Goal: Check status: Check status

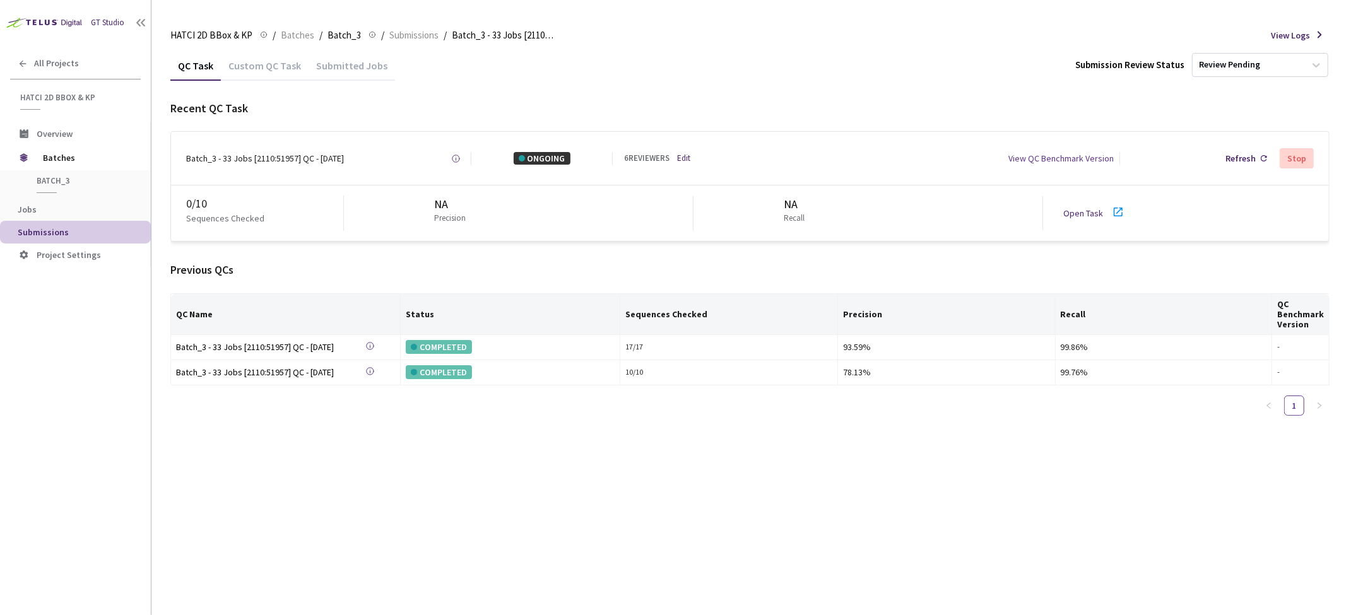
click at [335, 68] on div "Submitted Jobs" at bounding box center [352, 69] width 86 height 21
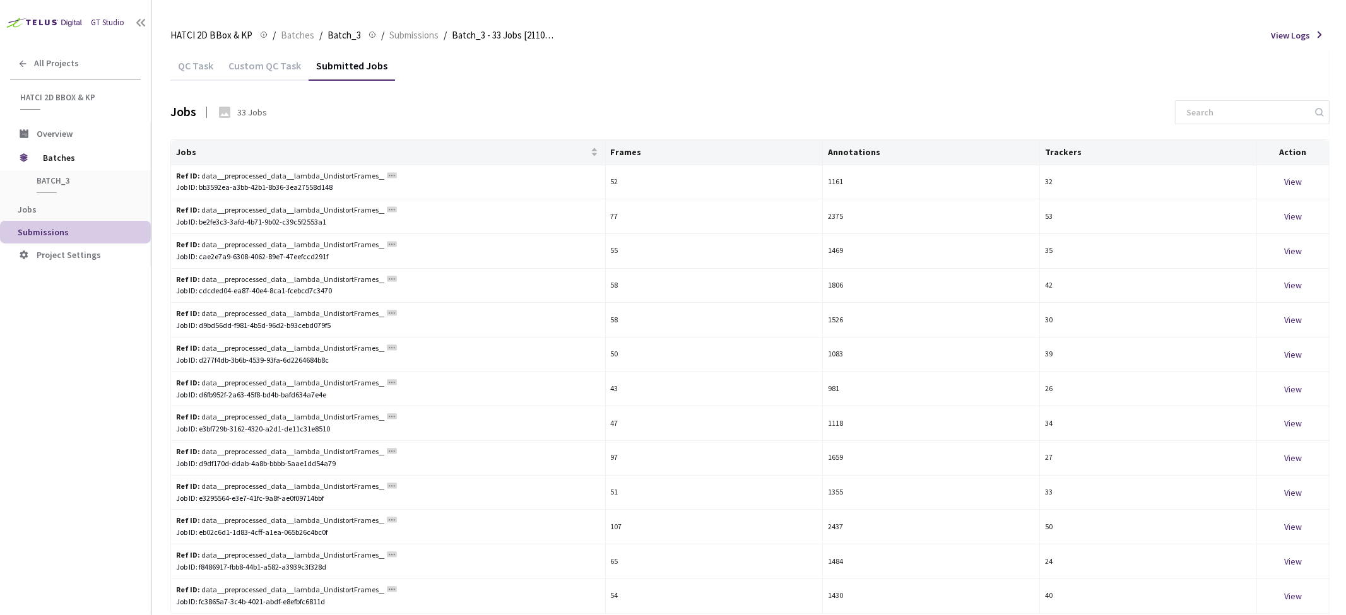
click at [281, 64] on div "Custom QC Task" at bounding box center [265, 69] width 88 height 21
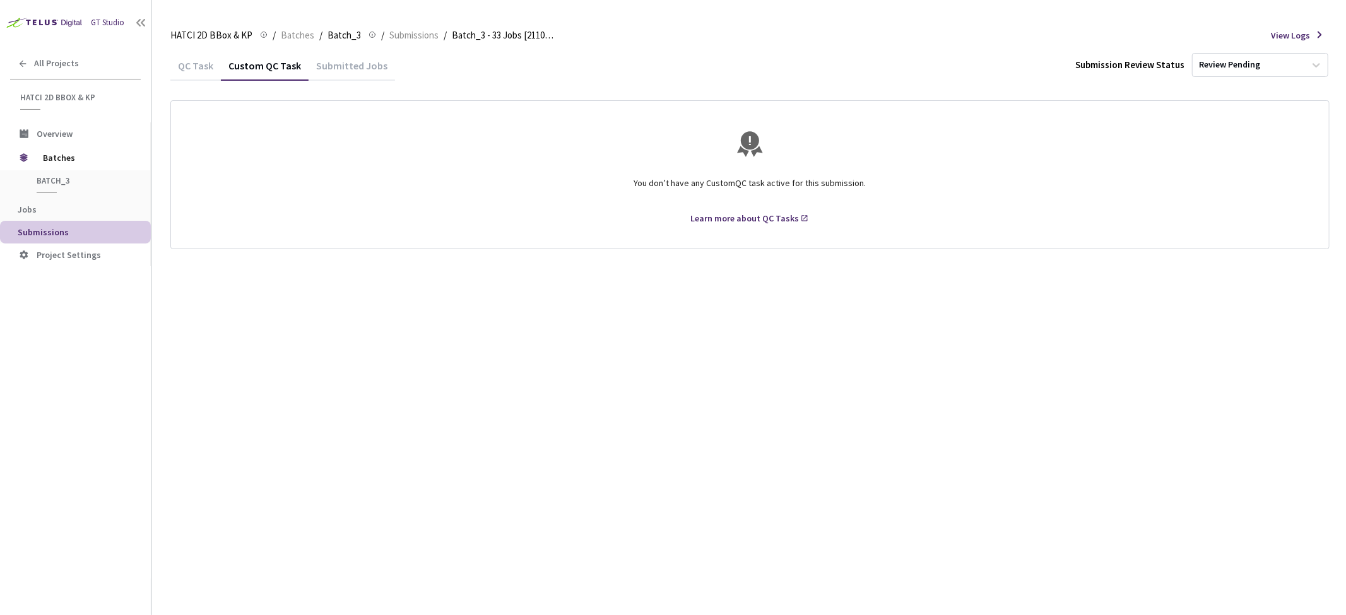
click at [203, 73] on div "QC Task" at bounding box center [195, 69] width 50 height 21
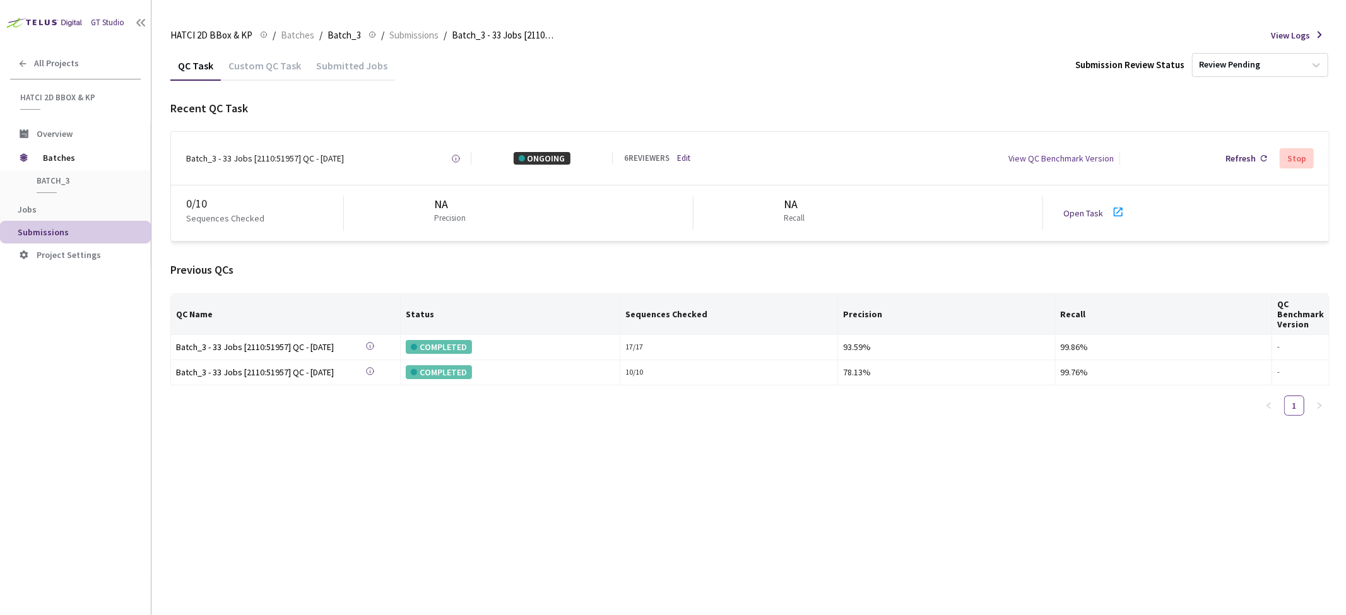
click at [262, 152] on div "Batch_3 - 33 Jobs [2110:51957] QC - [DATE]" at bounding box center [265, 158] width 158 height 13
click at [262, 158] on div "Batch_3 - 33 Jobs [2110:51957] QC - [DATE]" at bounding box center [265, 158] width 158 height 13
click at [1245, 148] on div "Refresh" at bounding box center [1246, 158] width 52 height 23
click at [347, 66] on div "Submitted Jobs" at bounding box center [352, 69] width 86 height 21
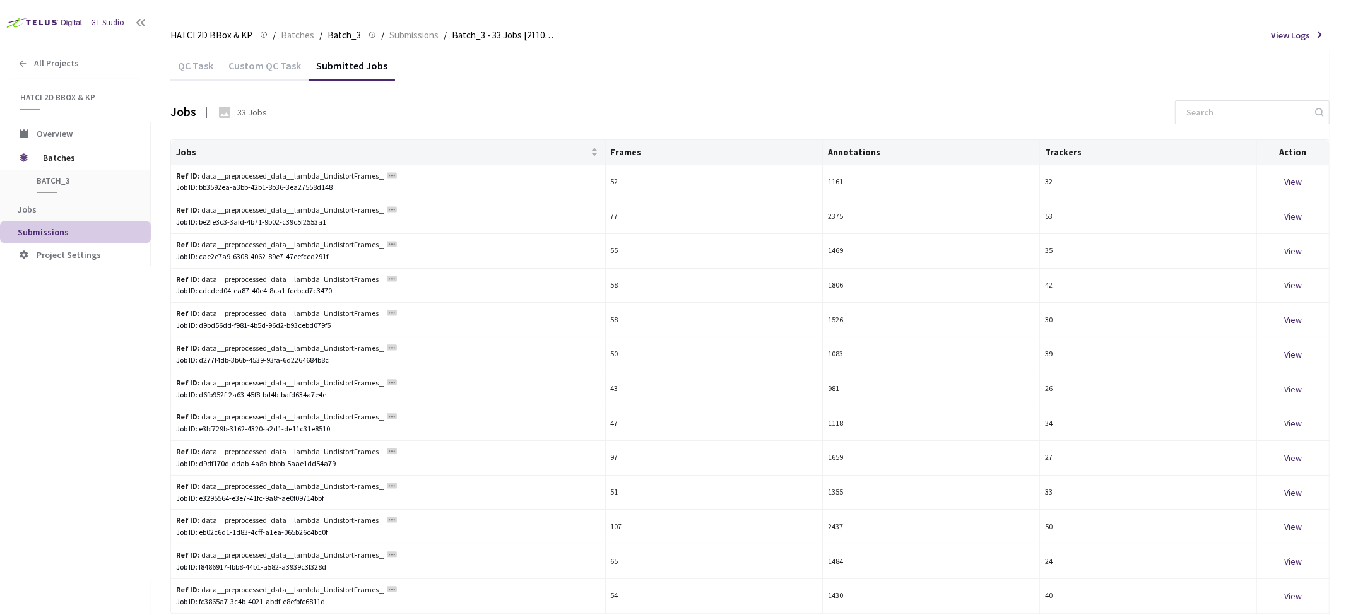
click at [279, 62] on div "Custom QC Task" at bounding box center [265, 69] width 88 height 21
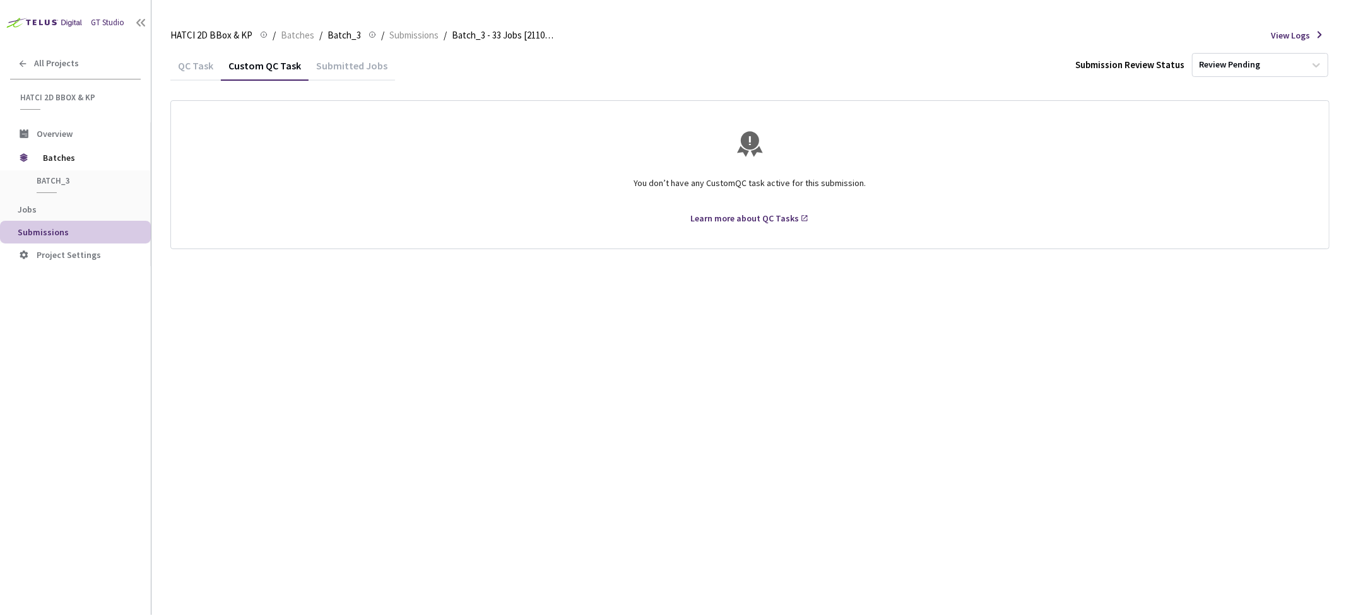
click at [218, 64] on div "QC Task" at bounding box center [195, 69] width 50 height 21
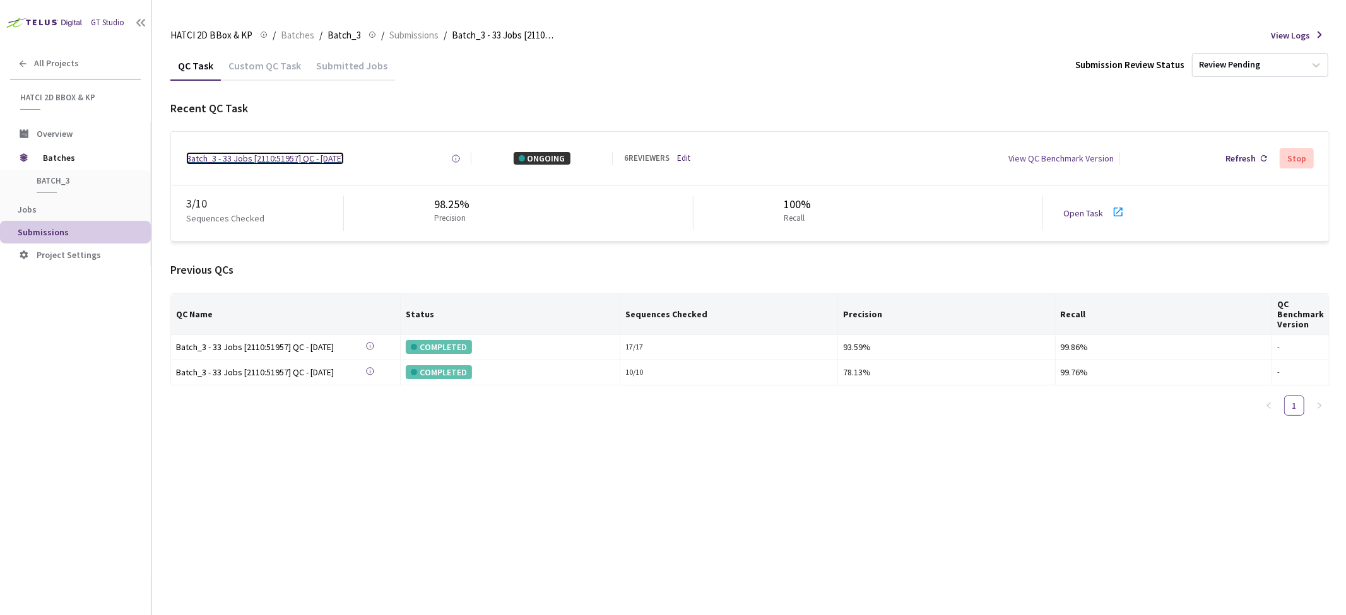
click at [307, 156] on div "Batch_3 - 33 Jobs [2110:51957] QC - [DATE]" at bounding box center [265, 158] width 158 height 13
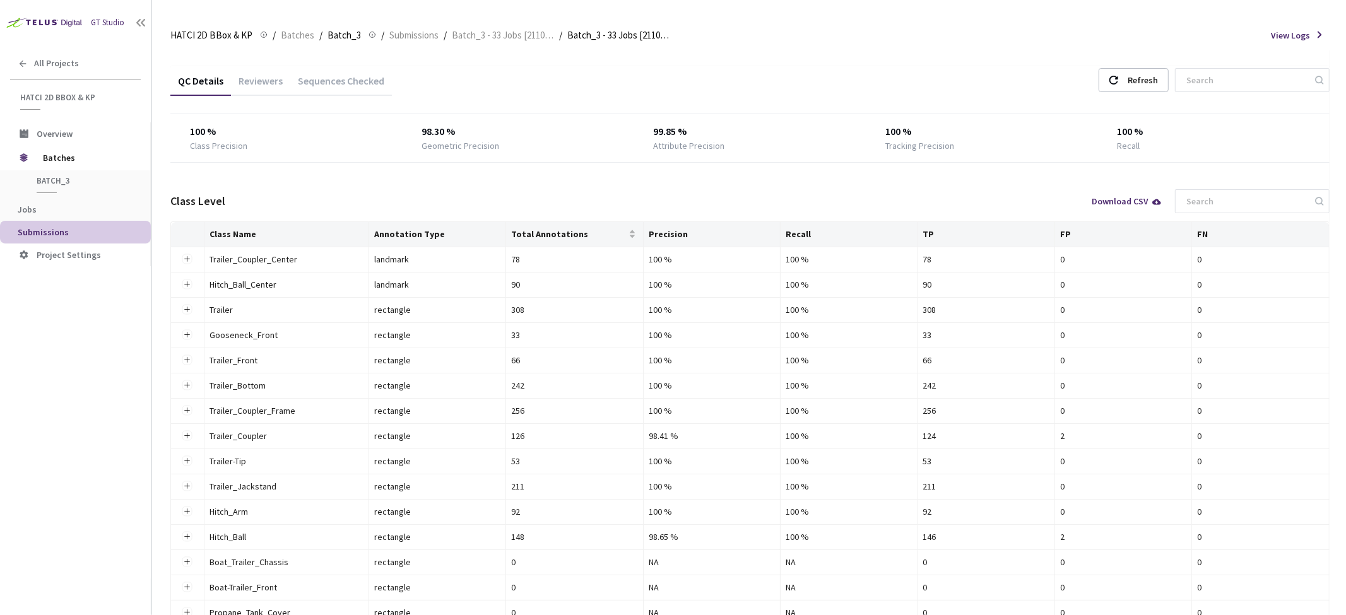
click at [249, 86] on div "Reviewers" at bounding box center [260, 84] width 59 height 21
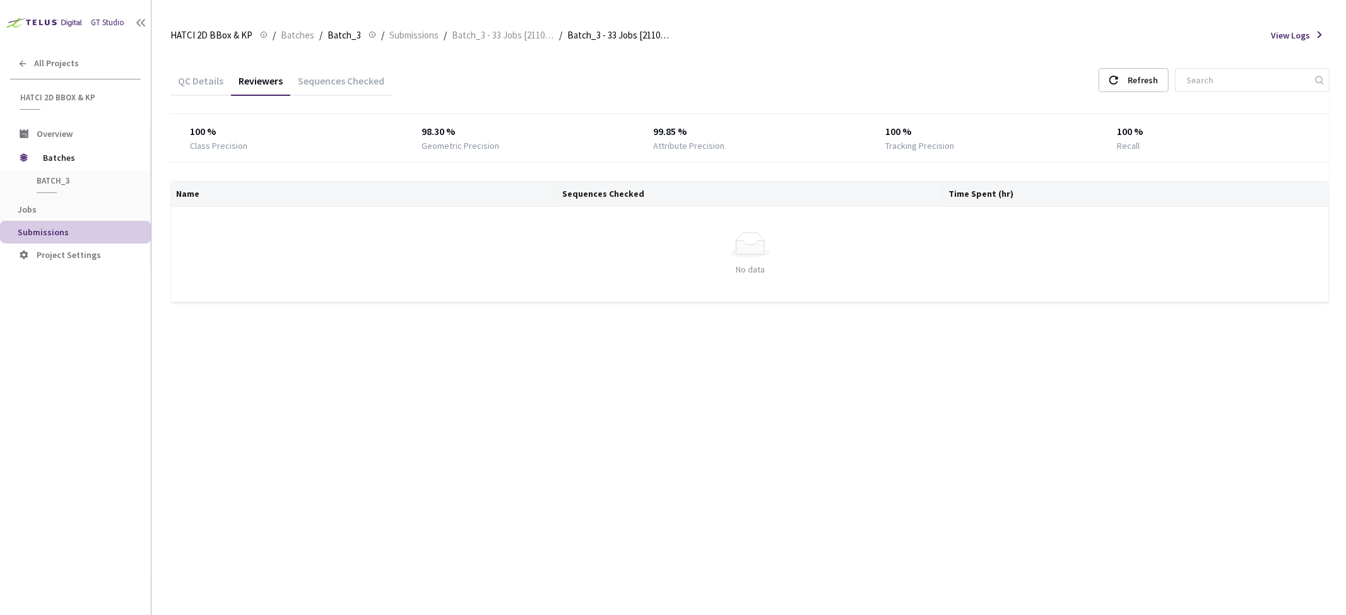
click at [299, 84] on div "Sequences Checked" at bounding box center [341, 84] width 102 height 21
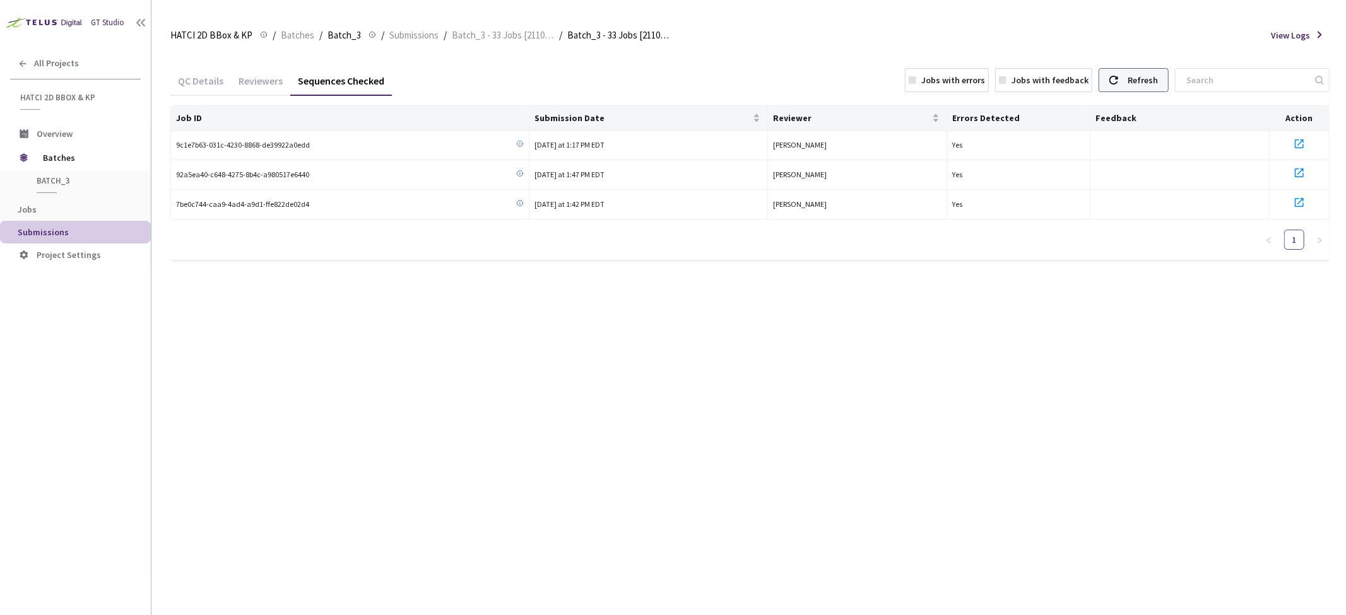
click at [1158, 83] on div "Refresh" at bounding box center [1142, 80] width 30 height 23
click at [1150, 74] on div "Refresh" at bounding box center [1142, 80] width 30 height 23
click at [1158, 76] on div "Refresh" at bounding box center [1142, 80] width 30 height 23
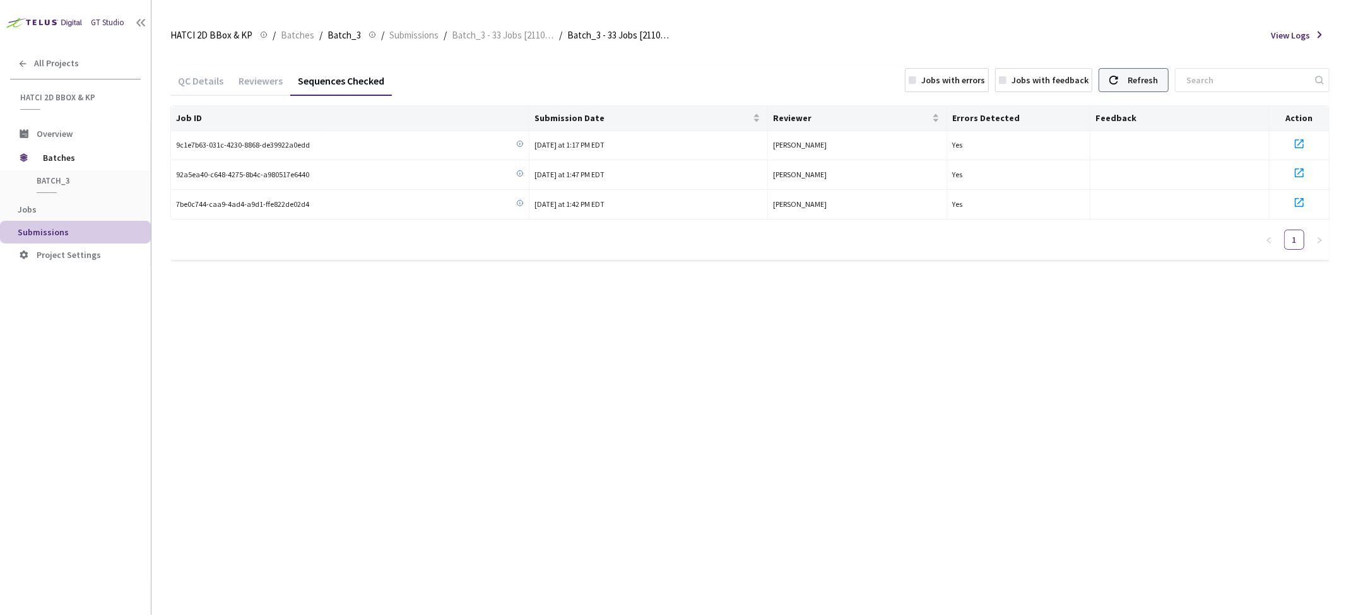
click at [1158, 76] on div "Refresh" at bounding box center [1142, 80] width 30 height 23
click at [196, 79] on div "QC Details" at bounding box center [200, 84] width 61 height 21
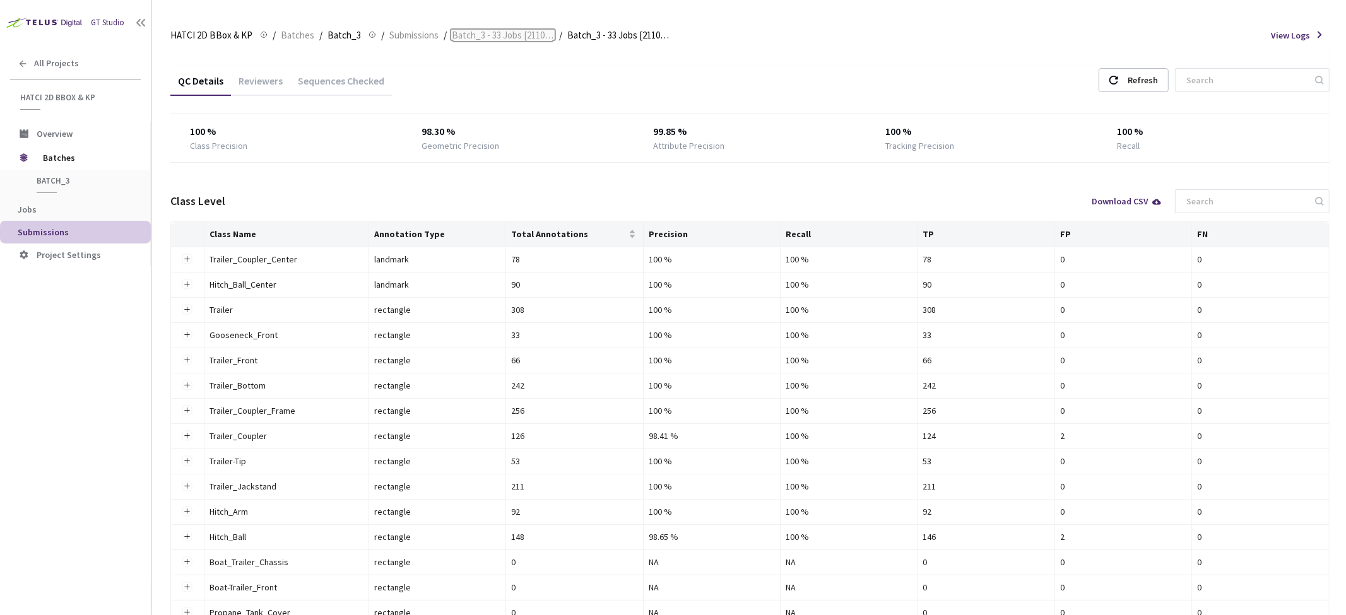
click at [485, 35] on span "Batch_3 - 33 Jobs [2110:51957]" at bounding box center [503, 35] width 102 height 15
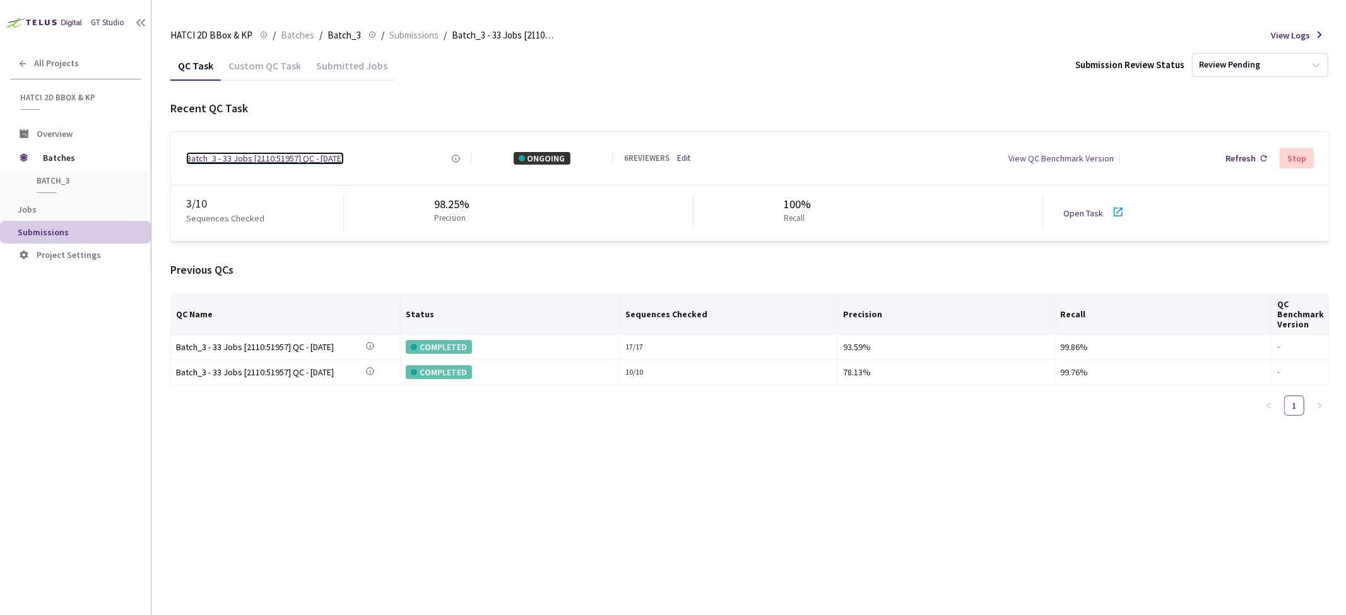
click at [271, 162] on div "Batch_3 - 33 Jobs [2110:51957] QC - [DATE]" at bounding box center [265, 158] width 158 height 13
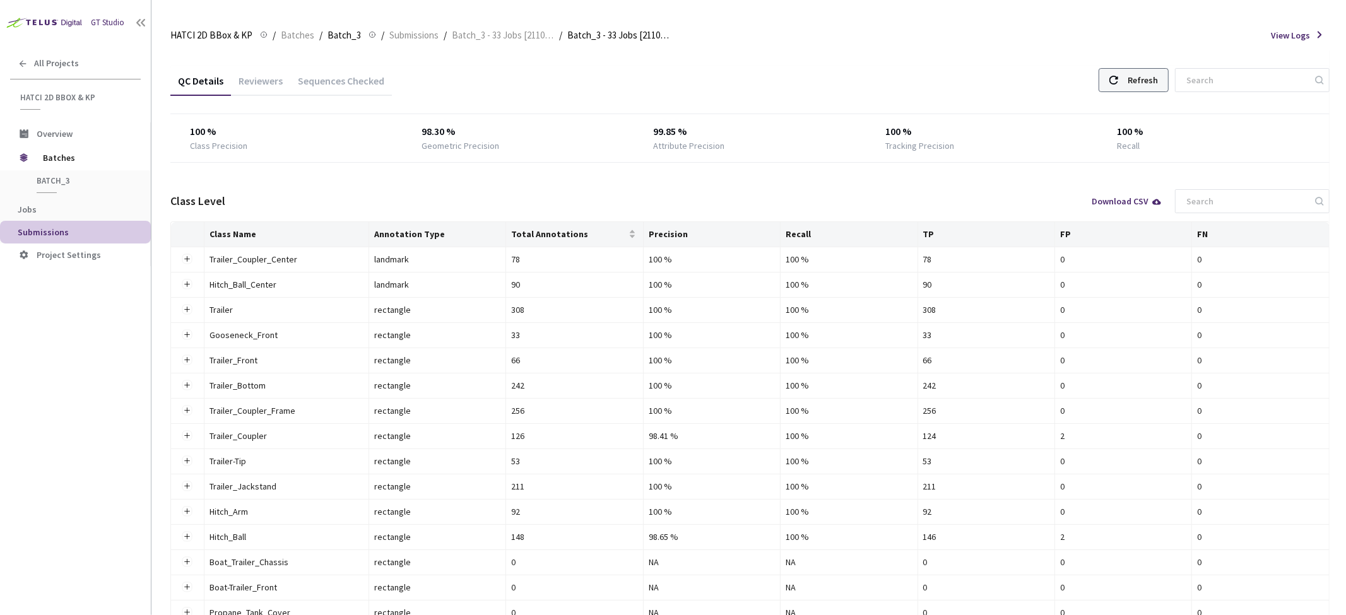
click at [1139, 91] on div "Refresh" at bounding box center [1133, 80] width 70 height 24
click at [265, 88] on div "Reviewers" at bounding box center [260, 84] width 59 height 21
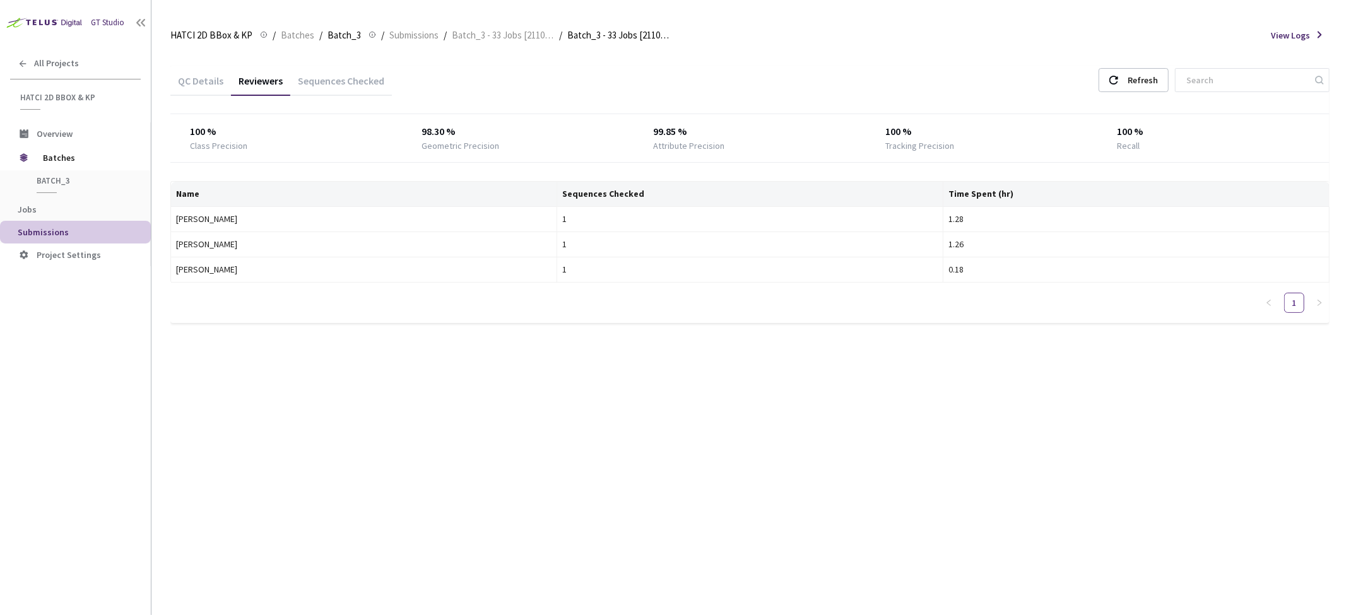
click at [331, 78] on div "Sequences Checked" at bounding box center [341, 84] width 102 height 21
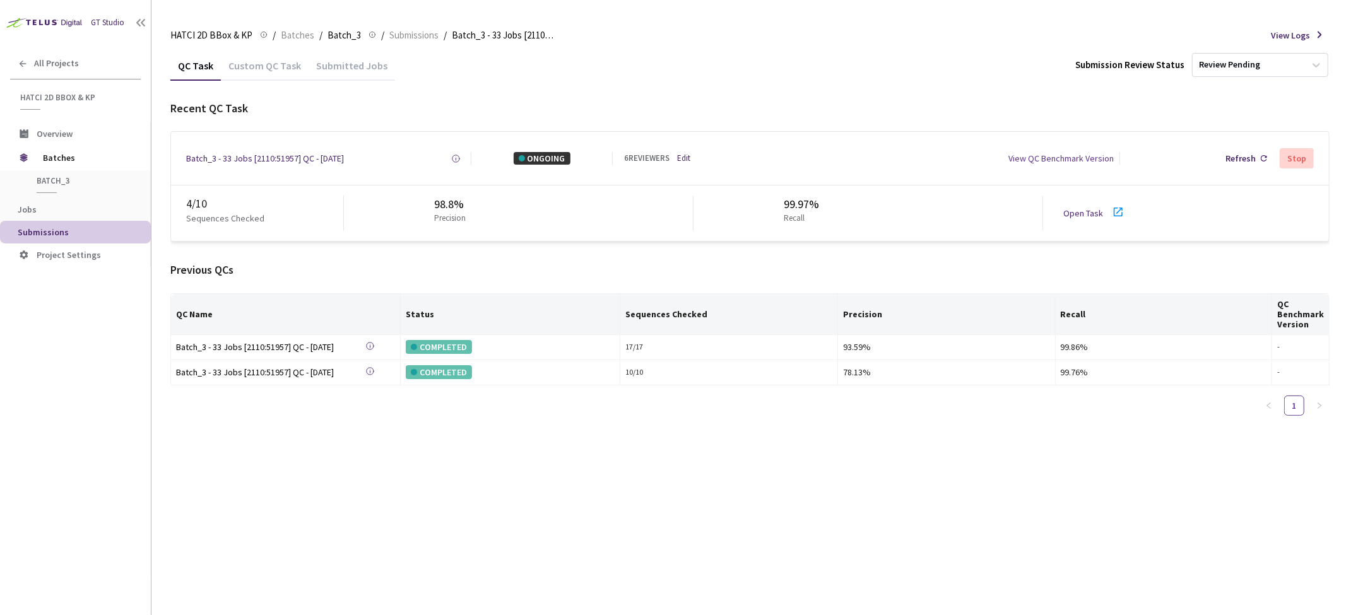
click at [326, 78] on div "Submitted Jobs" at bounding box center [352, 69] width 86 height 21
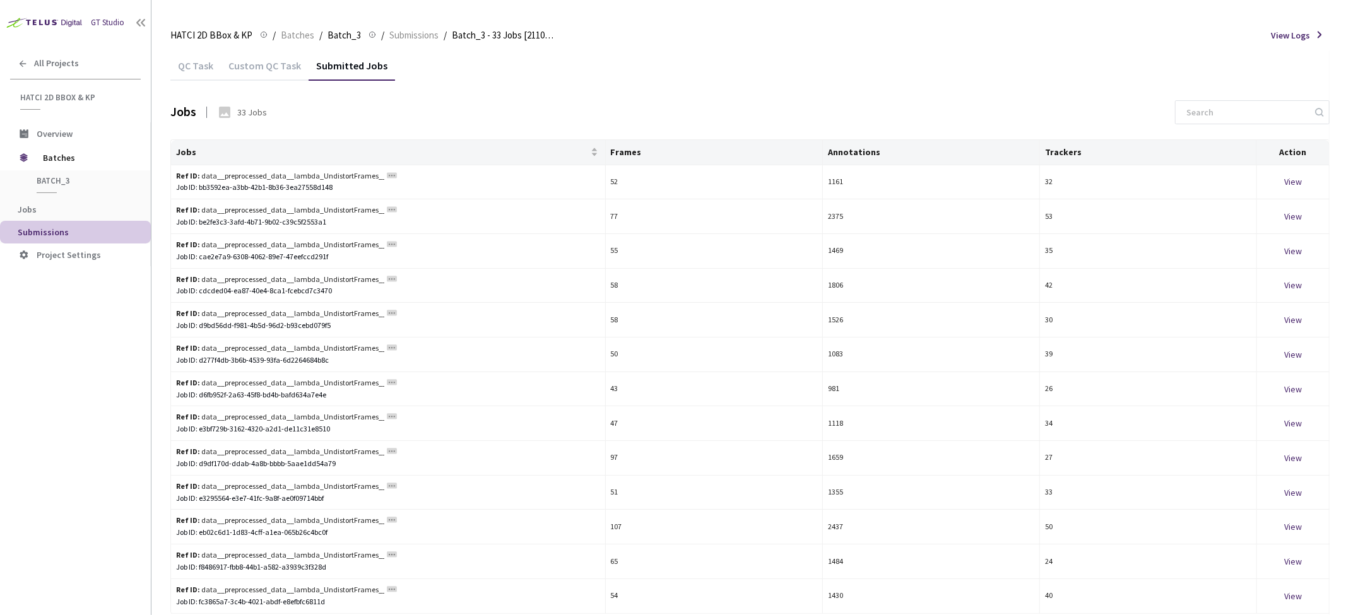
click at [160, 69] on main "HATCI 2D BBox & KP HATCI 2D BBox & KP / Batches / Batch_3 Batch_3 / Submissions…" at bounding box center [748, 307] width 1194 height 615
click at [196, 66] on div "QC Task" at bounding box center [195, 69] width 50 height 21
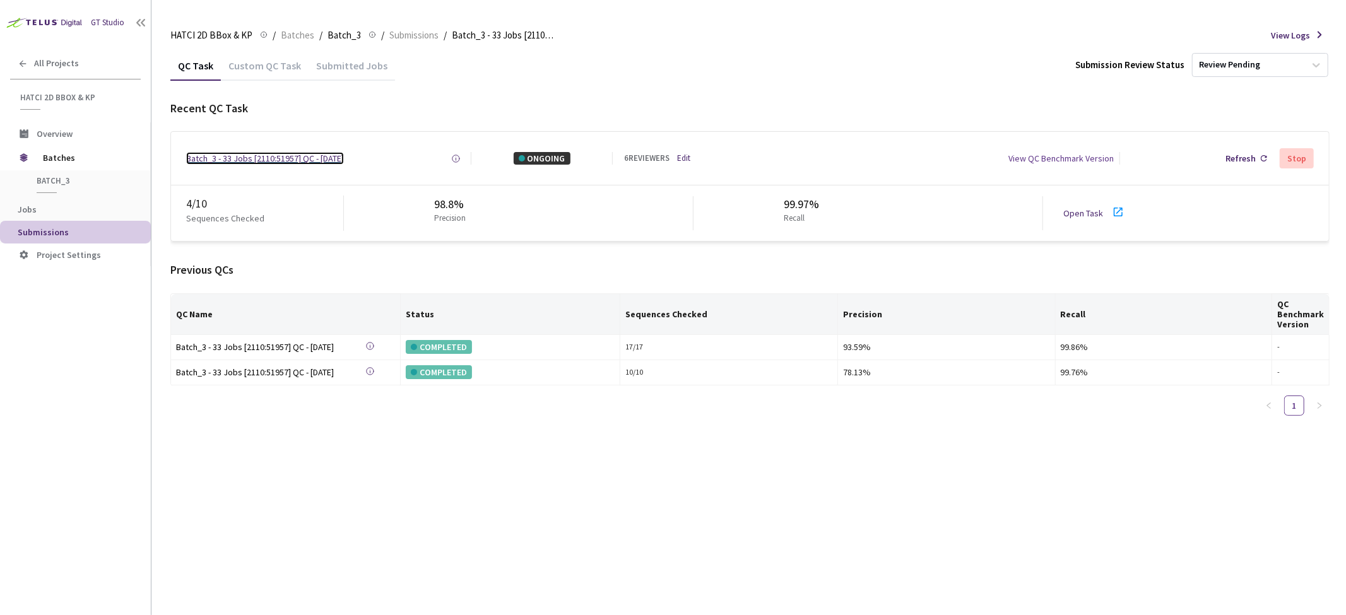
click at [280, 155] on div "Batch_3 - 33 Jobs [2110:51957] QC - [DATE]" at bounding box center [265, 158] width 158 height 13
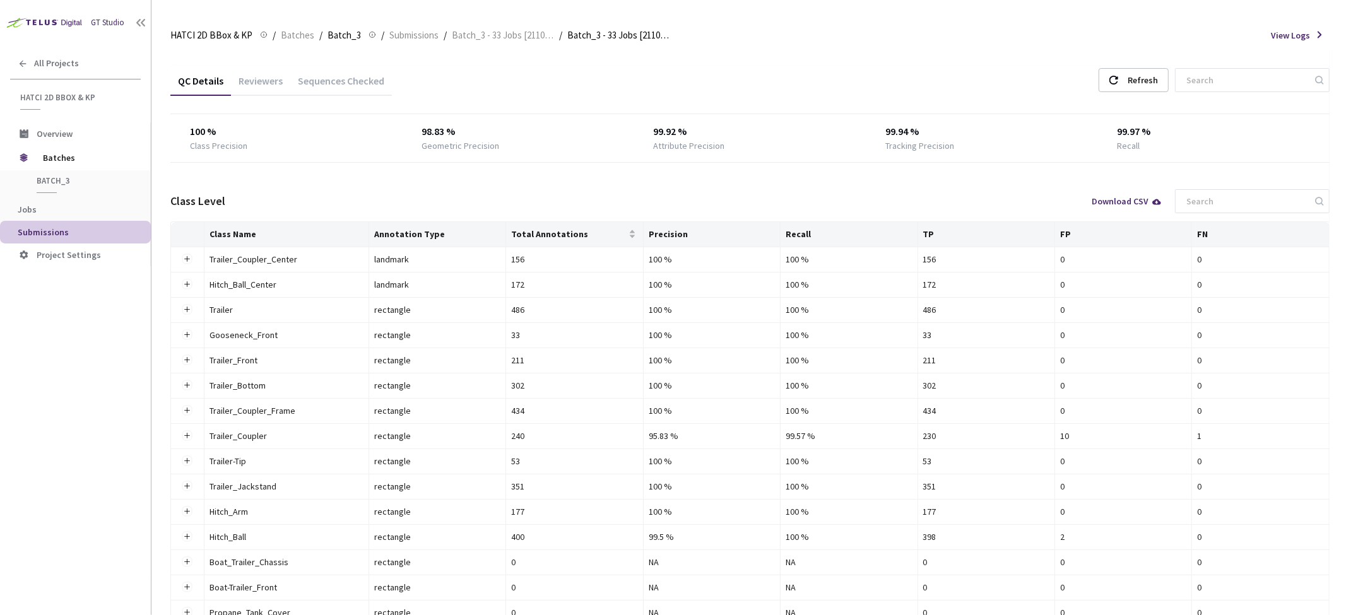
click at [251, 79] on div "Reviewers" at bounding box center [260, 84] width 59 height 21
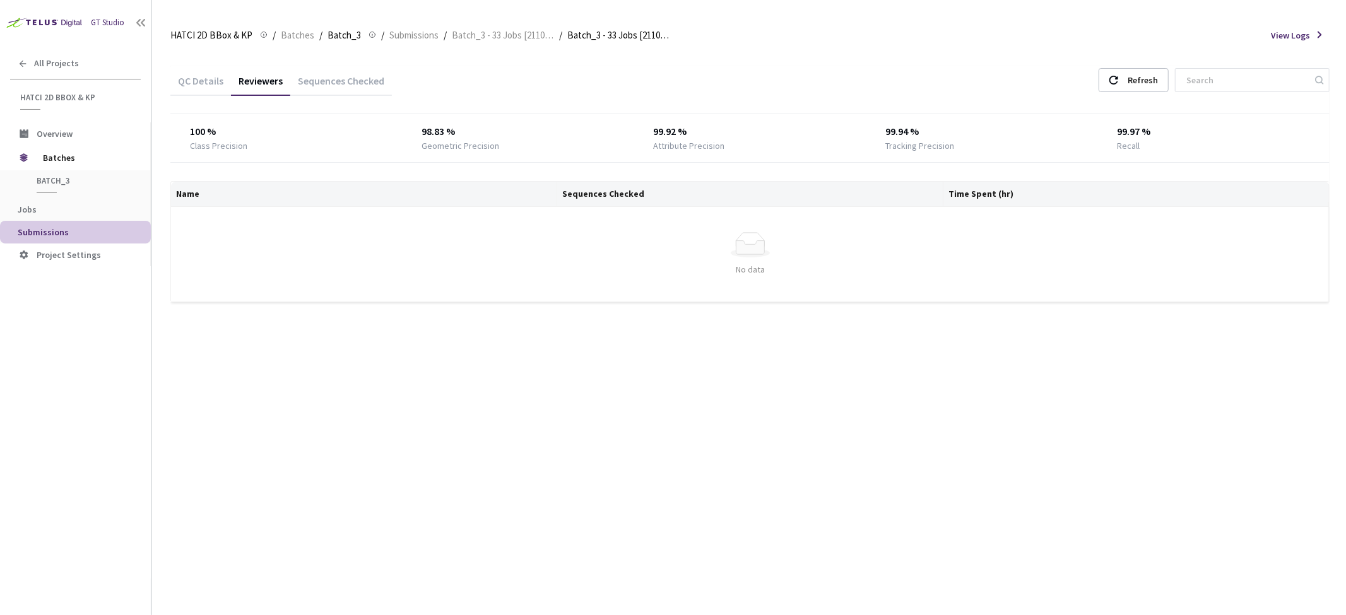
drag, startPoint x: 339, startPoint y: 79, endPoint x: 329, endPoint y: 78, distance: 10.3
click at [338, 79] on div "Sequences Checked" at bounding box center [341, 84] width 102 height 21
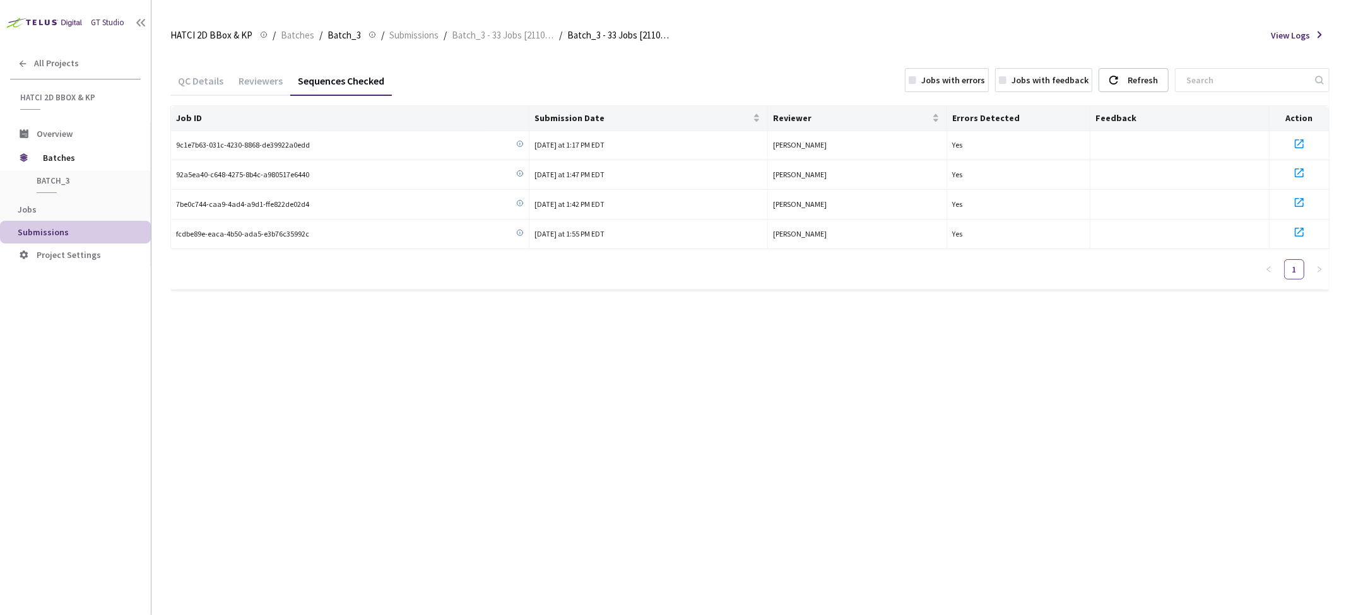
click at [262, 79] on div "Reviewers" at bounding box center [260, 84] width 59 height 21
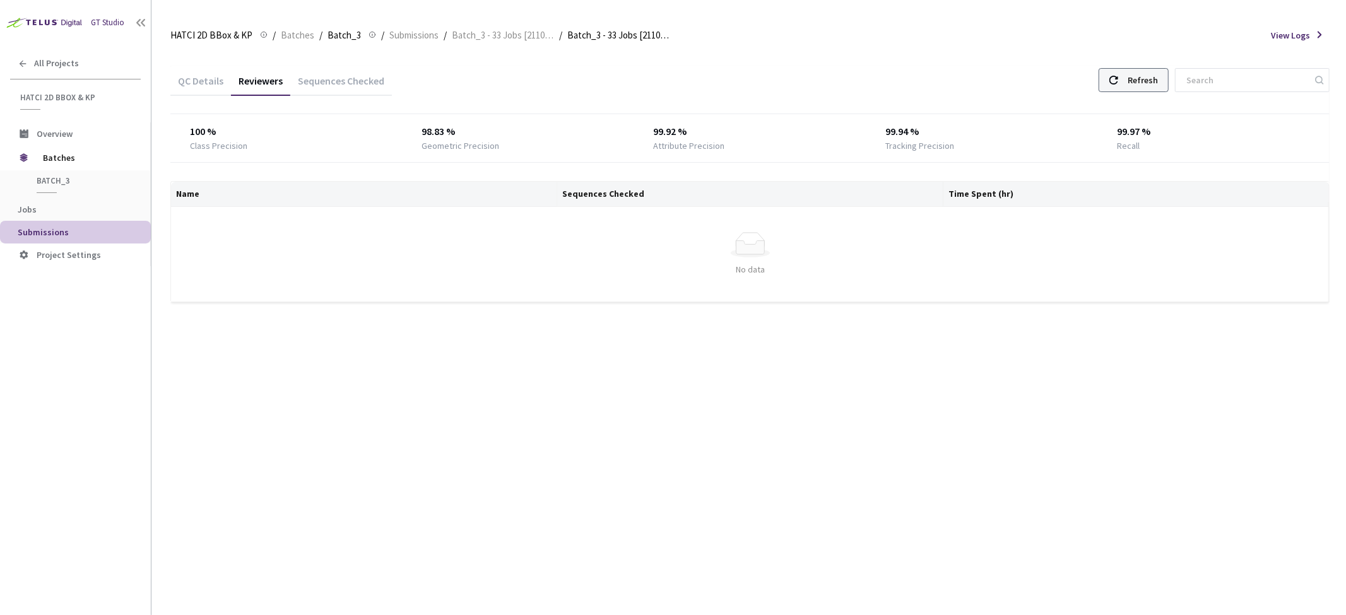
click at [1151, 74] on div "Refresh" at bounding box center [1142, 80] width 30 height 23
click at [1139, 86] on div "Refresh" at bounding box center [1133, 80] width 70 height 24
